Goal: Information Seeking & Learning: Learn about a topic

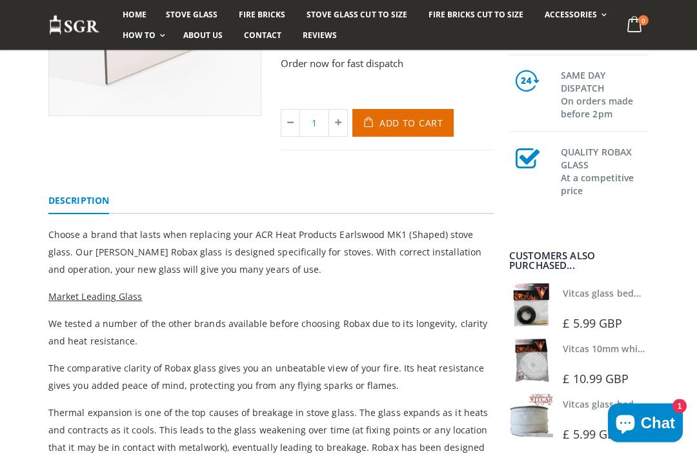
scroll to position [279, 0]
click at [603, 355] on link "Vitcas 10mm white rope kit - includes rope seal and glue!" at bounding box center [689, 349] width 253 height 12
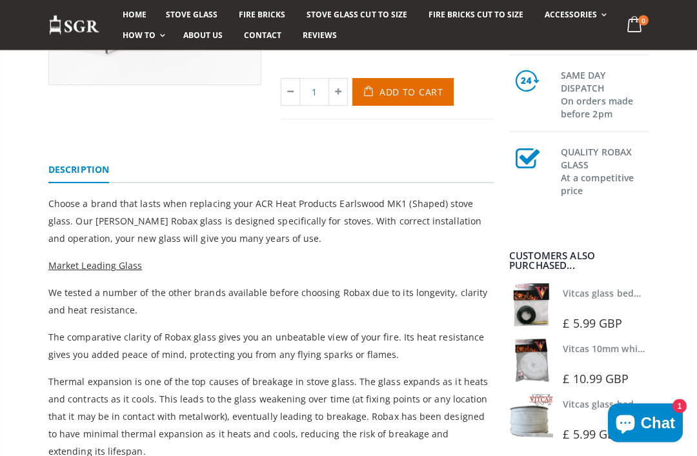
scroll to position [325, 0]
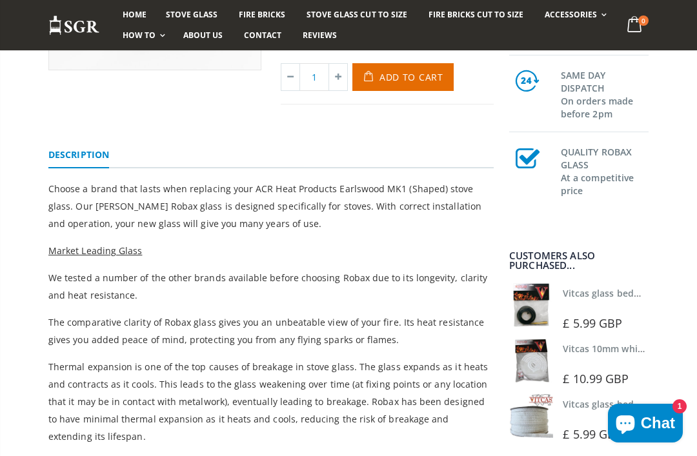
click at [621, 299] on link "Vitcas glass bedding in tape - 2mm x 10mm x 2 meters" at bounding box center [683, 293] width 241 height 12
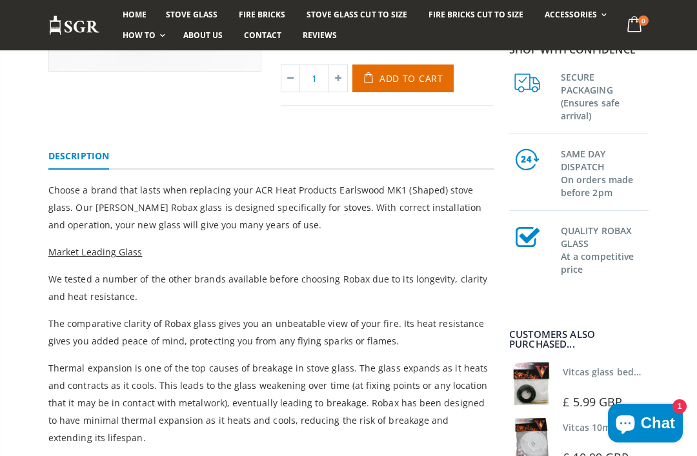
scroll to position [312, 0]
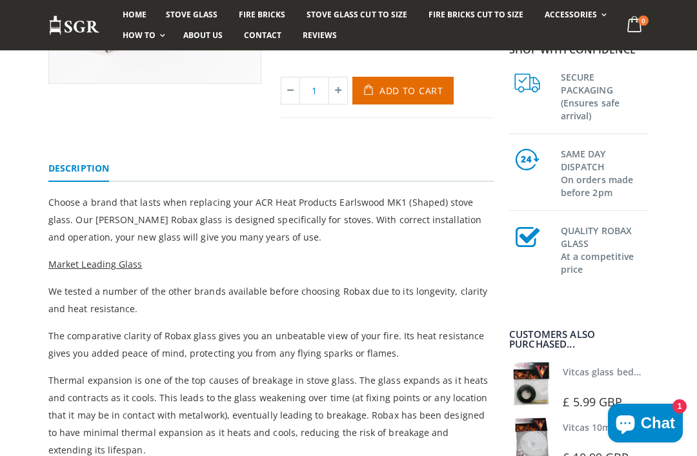
click at [663, 302] on div "ACR Heat Products Earlswood MK1 (Early Model) Stove Glass - 320mm x 260mm (Top …" at bounding box center [348, 341] width 697 height 941
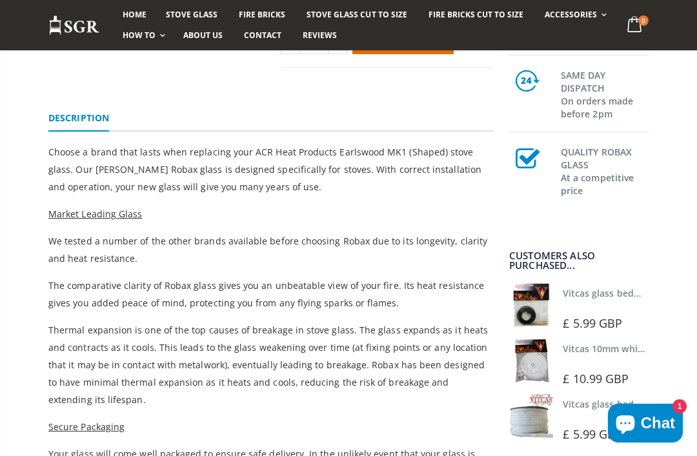
scroll to position [361, 0]
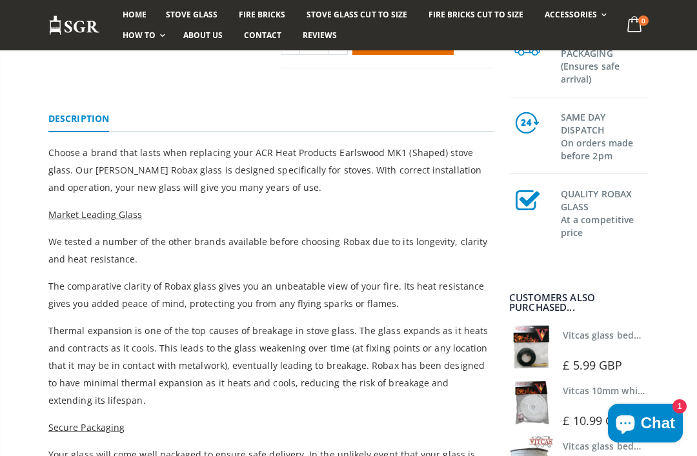
click at [598, 395] on link "Vitcas 10mm white rope kit - includes rope seal and glue!" at bounding box center [689, 390] width 253 height 12
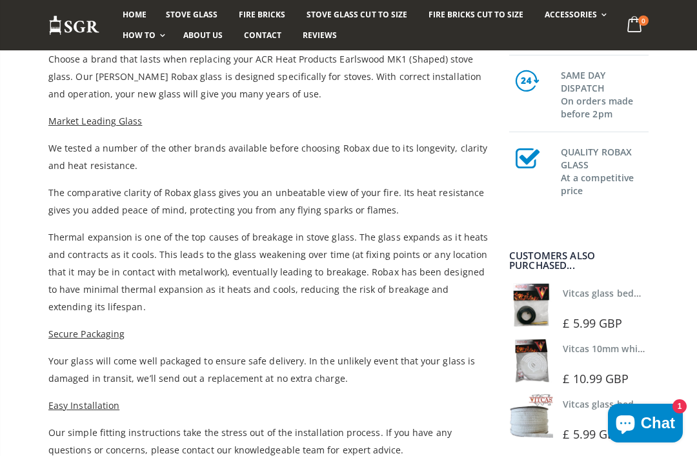
scroll to position [460, 0]
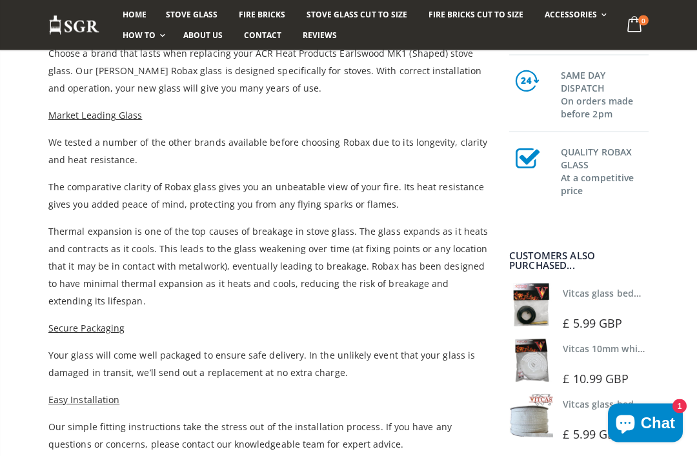
click at [613, 299] on link "Vitcas glass bedding in tape - 2mm x 10mm x 2 meters" at bounding box center [683, 293] width 241 height 12
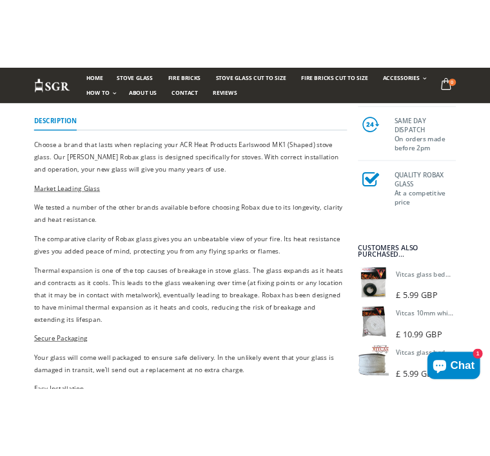
scroll to position [844, 0]
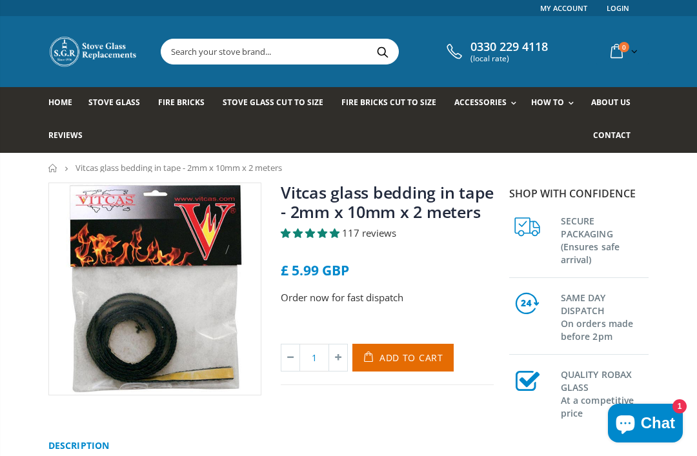
click at [380, 239] on span "117 reviews" at bounding box center [369, 232] width 54 height 13
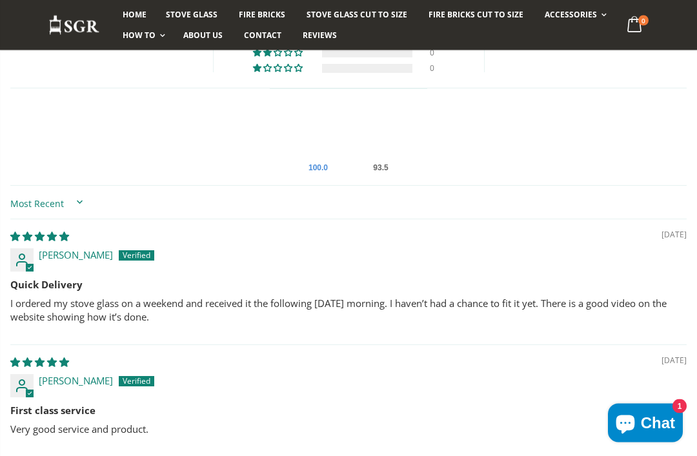
scroll to position [728, 0]
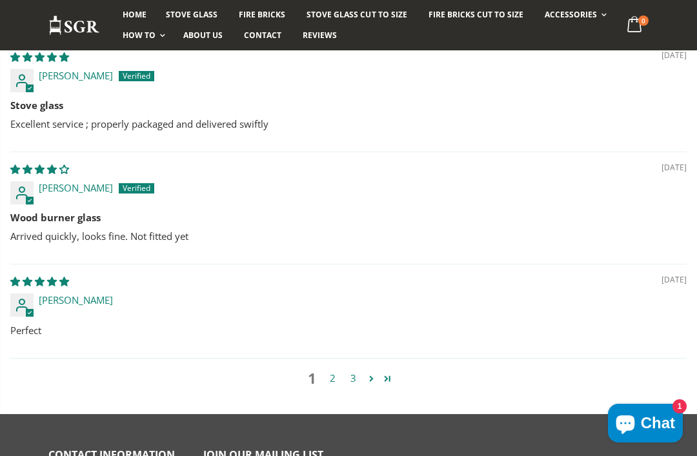
click at [329, 383] on link "2" at bounding box center [332, 378] width 21 height 15
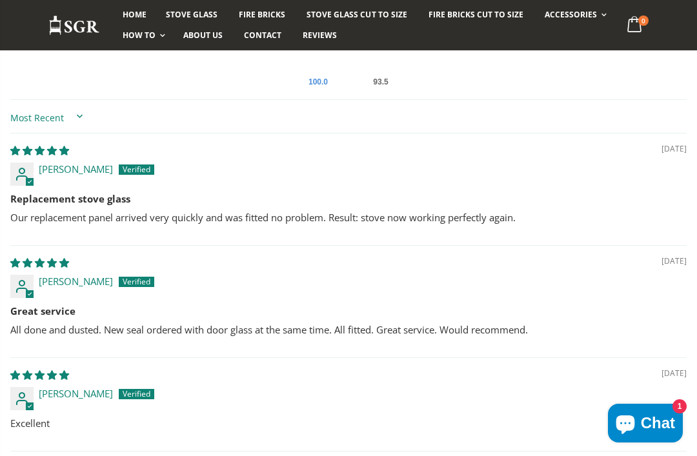
scroll to position [791, 0]
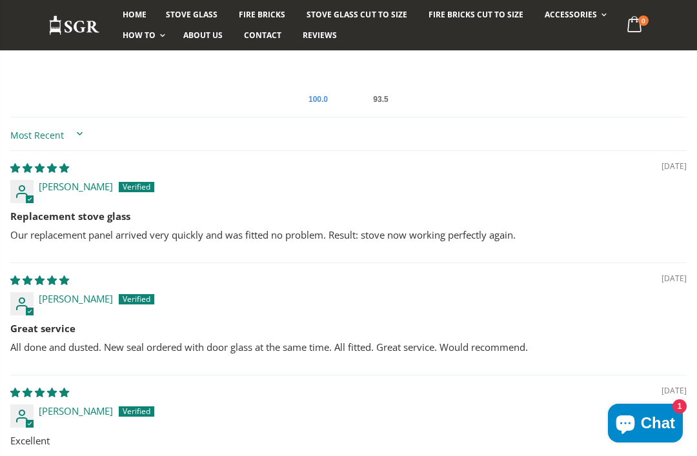
click at [623, 263] on div "[DATE] [PERSON_NAME] Great service All done and dusted. New seal ordered with d…" at bounding box center [348, 319] width 676 height 112
